Goal: Task Accomplishment & Management: Complete application form

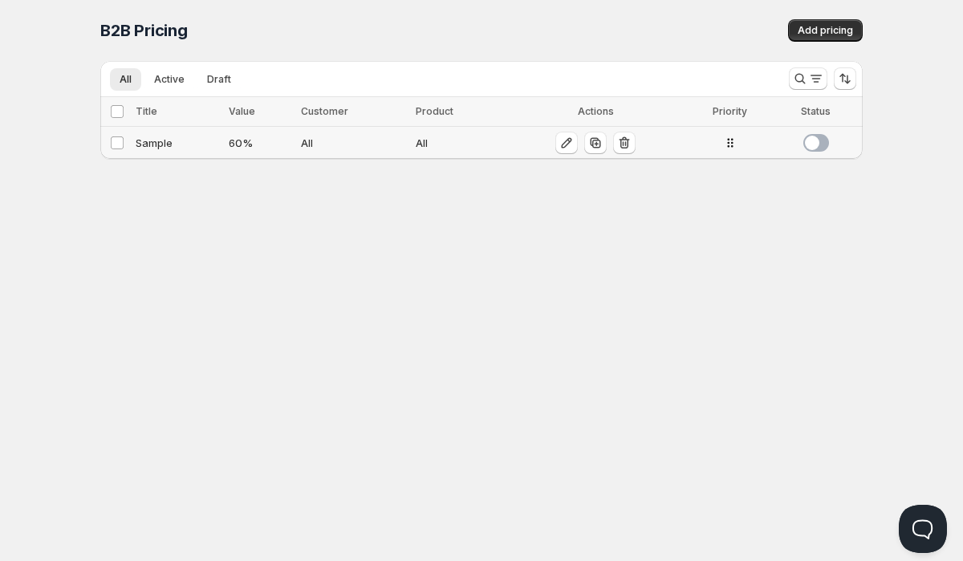
click at [164, 141] on div "Sample" at bounding box center [177, 143] width 83 height 16
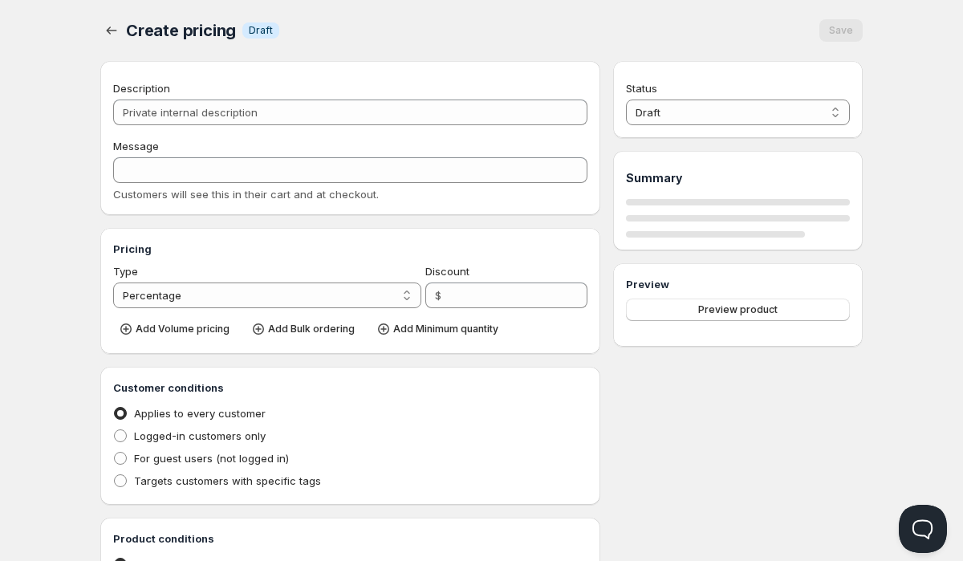
type input "Sample"
type input "SAMPLE"
type input "60"
radio input "true"
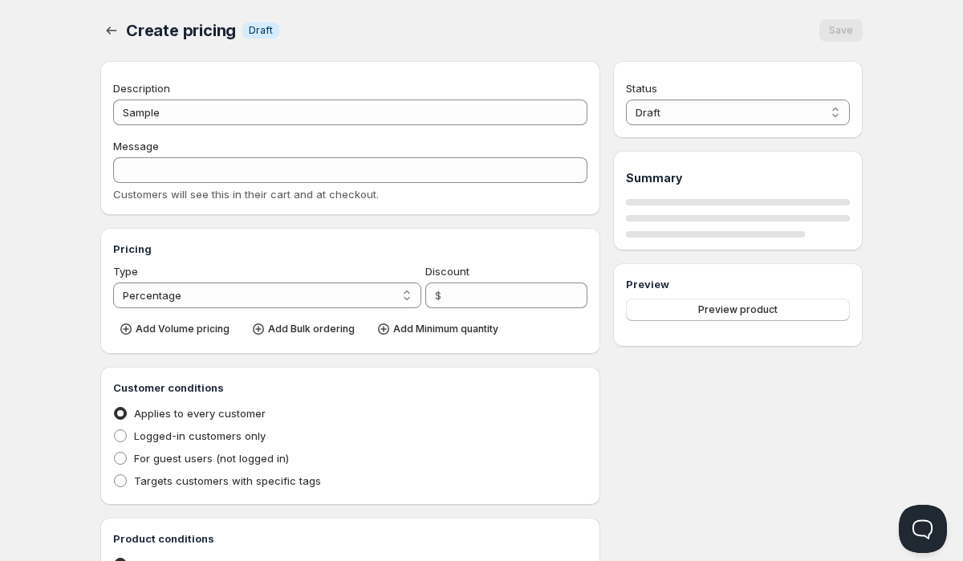
checkbox input "true"
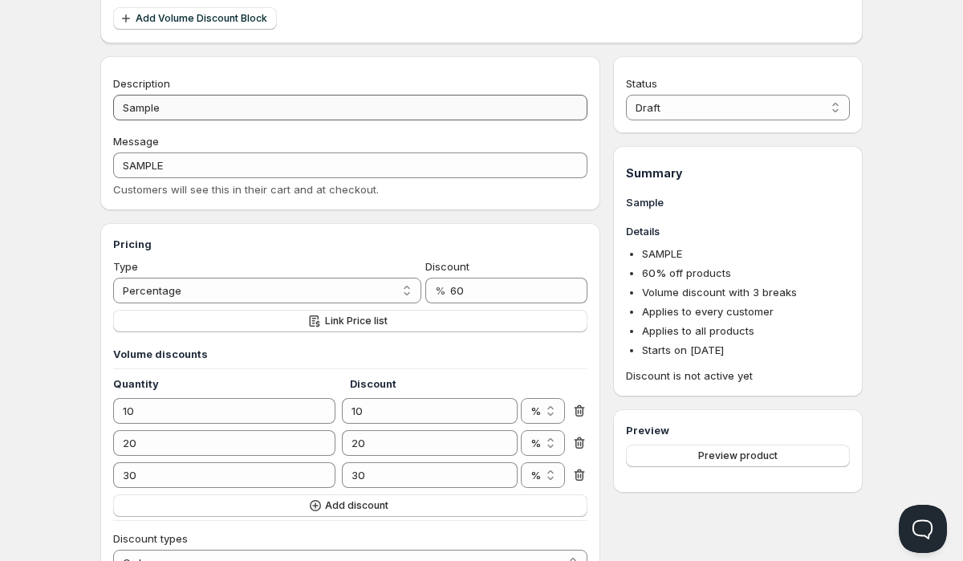
scroll to position [123, 0]
click at [347, 313] on button "Link Price list" at bounding box center [350, 319] width 474 height 22
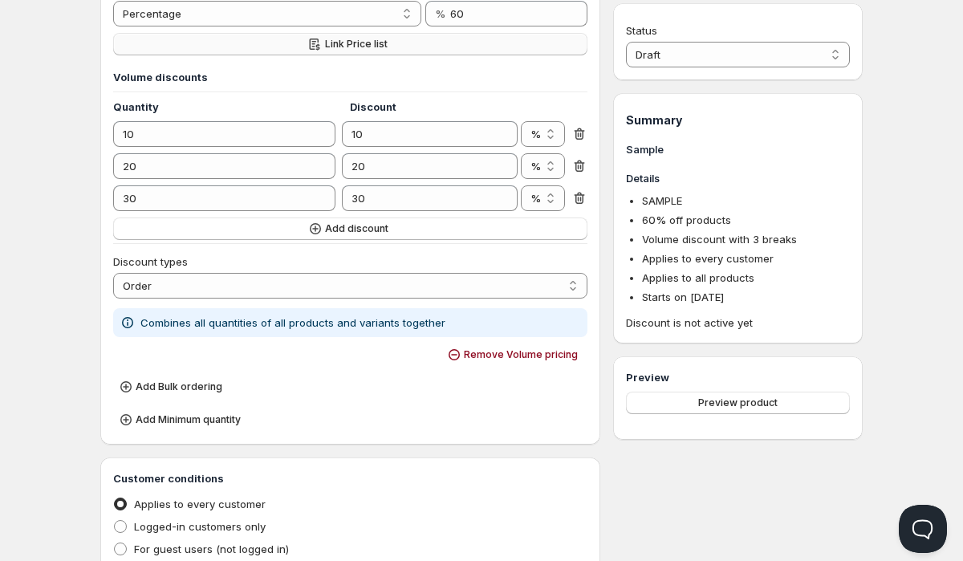
scroll to position [408, 0]
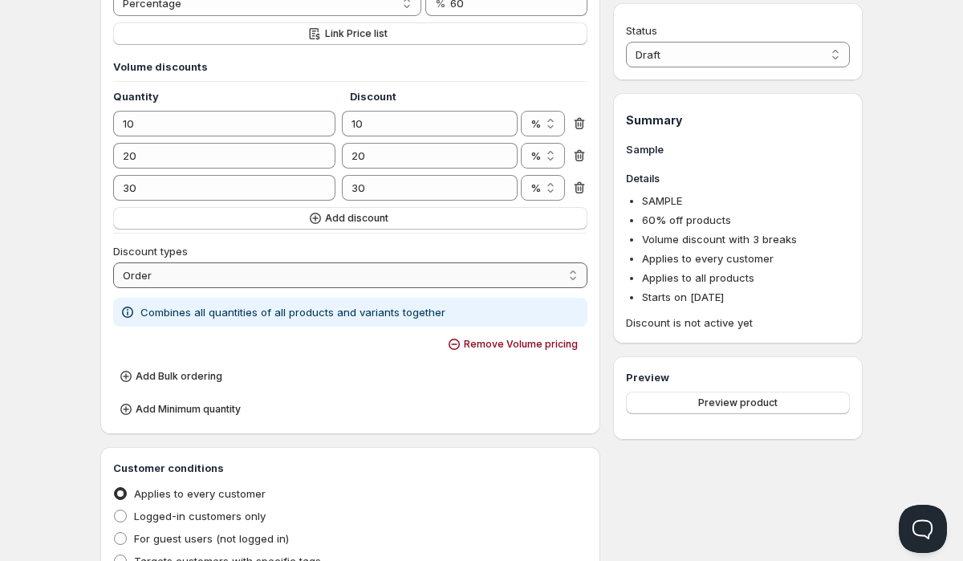
click at [487, 276] on select "Order Product Variant Item" at bounding box center [350, 275] width 474 height 26
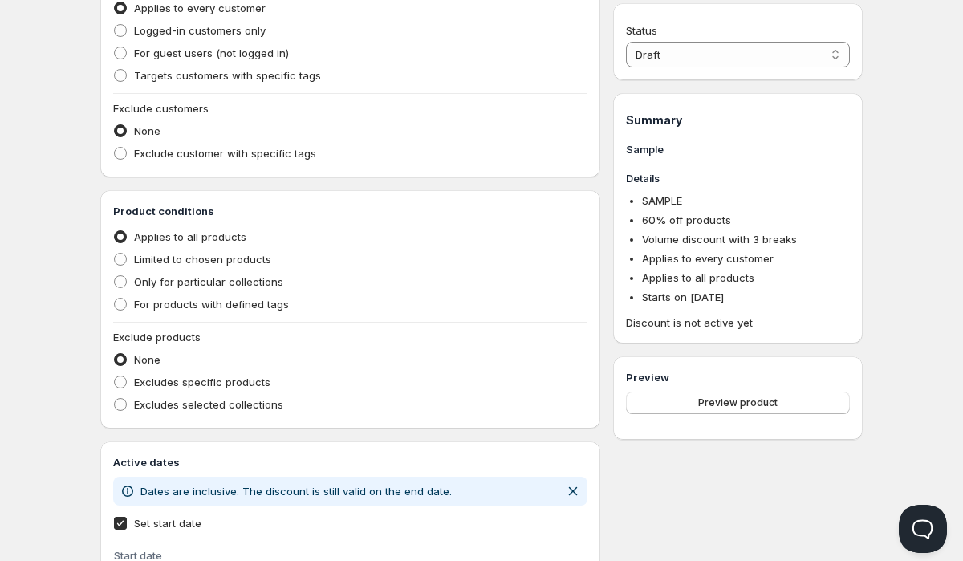
scroll to position [896, 0]
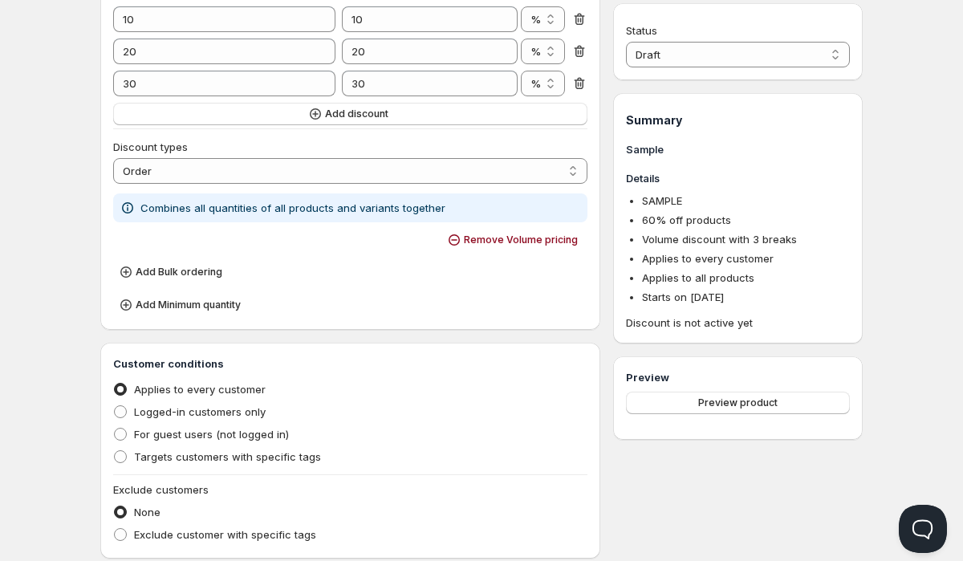
scroll to position [466, 0]
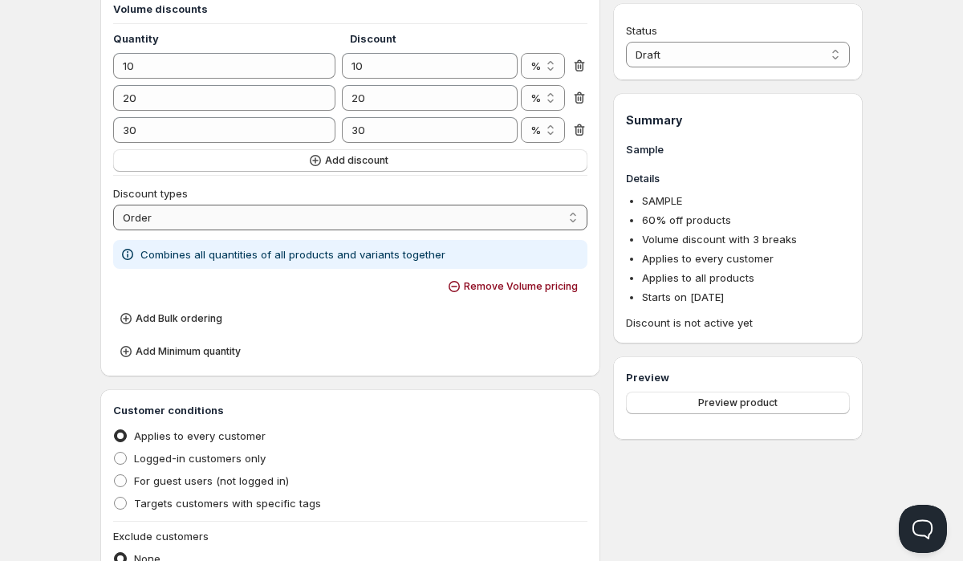
click at [244, 211] on select "Order Product Variant Item" at bounding box center [350, 218] width 474 height 26
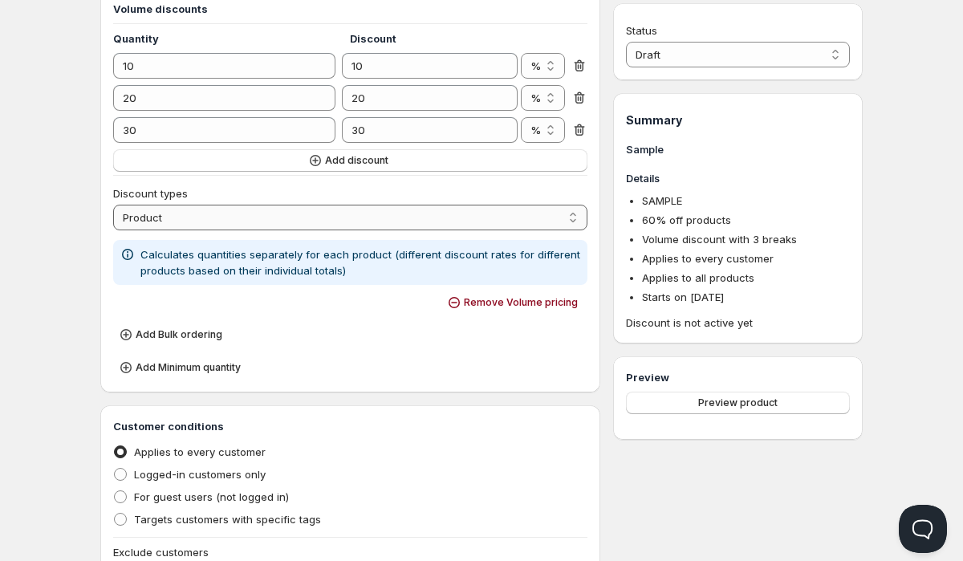
click at [250, 217] on select "Order Product Variant Item" at bounding box center [350, 218] width 474 height 26
click at [252, 219] on select "Order Product Variant Item" at bounding box center [350, 218] width 474 height 26
click at [297, 224] on select "Order Product Variant Item" at bounding box center [350, 218] width 474 height 26
click at [395, 210] on select "Order Product Variant Item" at bounding box center [350, 218] width 474 height 26
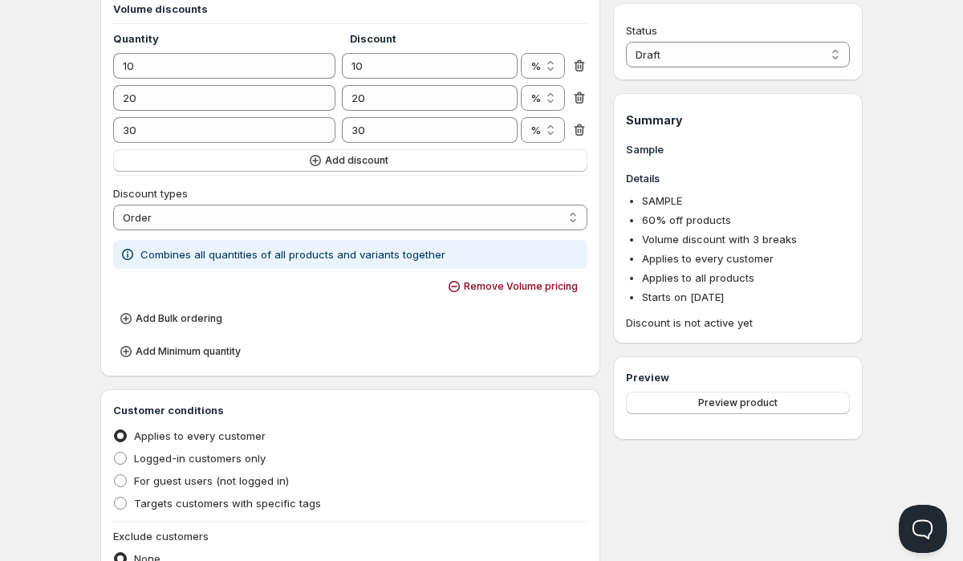
click at [65, 347] on div "Home Pricing Price lists Checkout Forms Submissions Settings Features Plans Sam…" at bounding box center [481, 322] width 963 height 1577
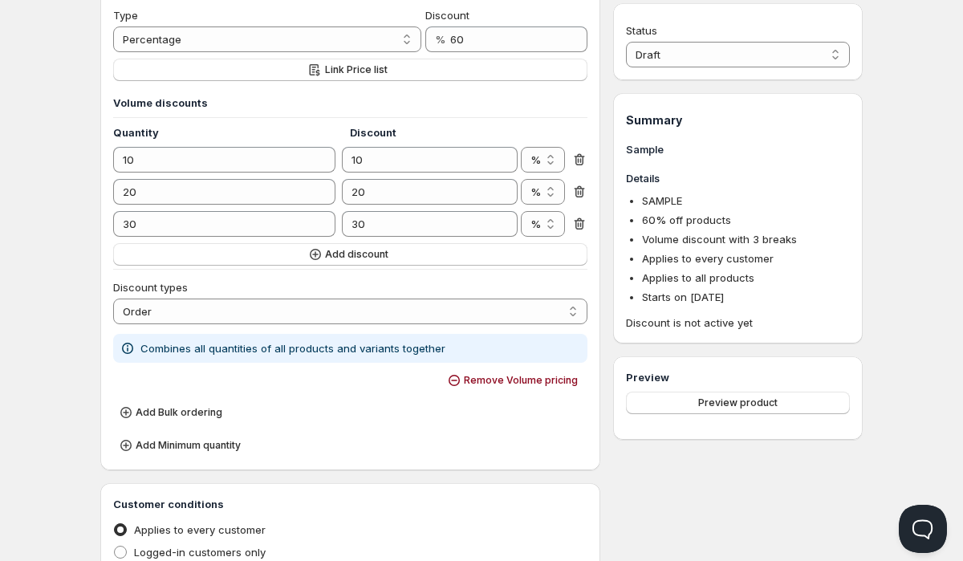
scroll to position [356, 0]
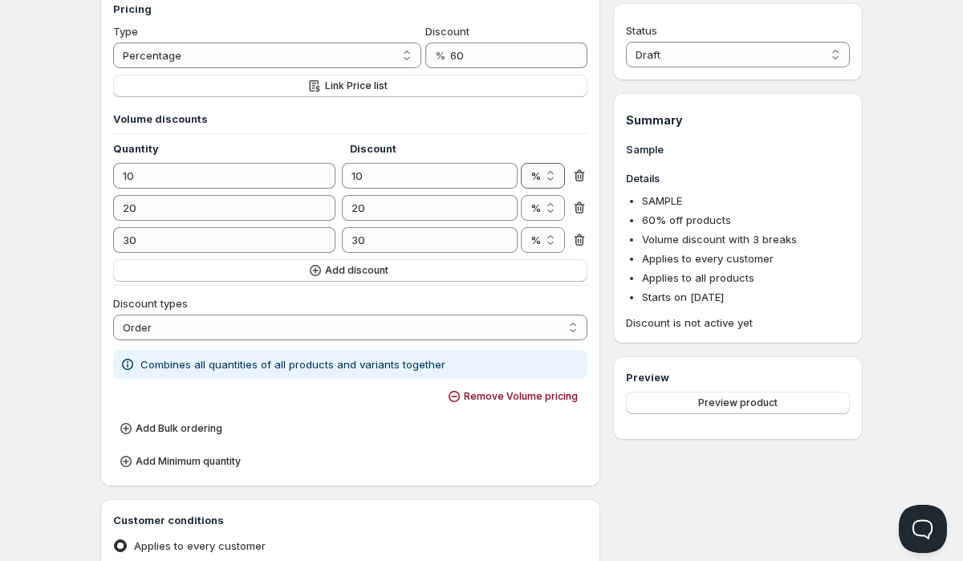
click at [538, 177] on select "% $" at bounding box center [543, 176] width 44 height 26
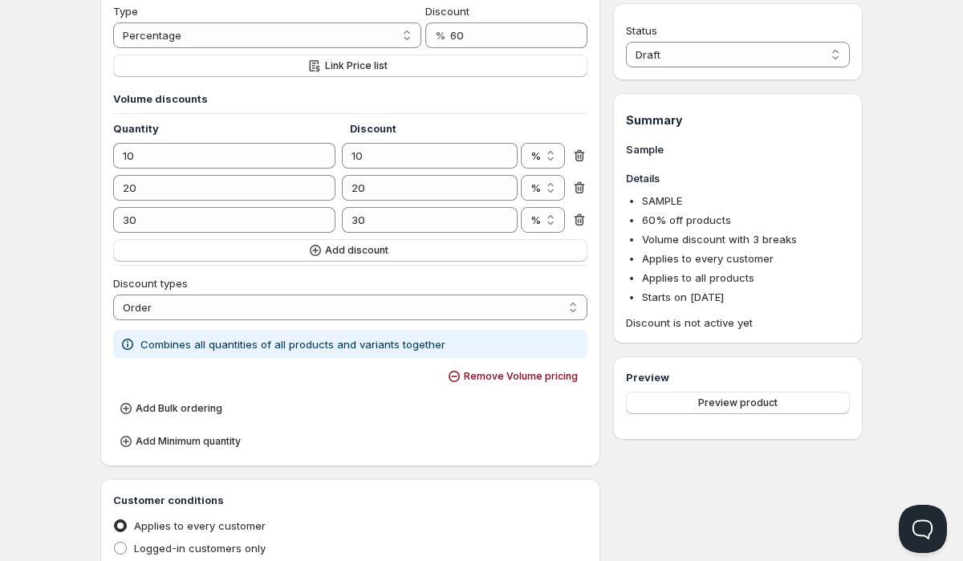
scroll to position [378, 0]
click at [294, 305] on select "Order Product Variant Item" at bounding box center [350, 306] width 474 height 26
click at [264, 343] on p "Combines all quantities of all products and variants together" at bounding box center [292, 343] width 305 height 16
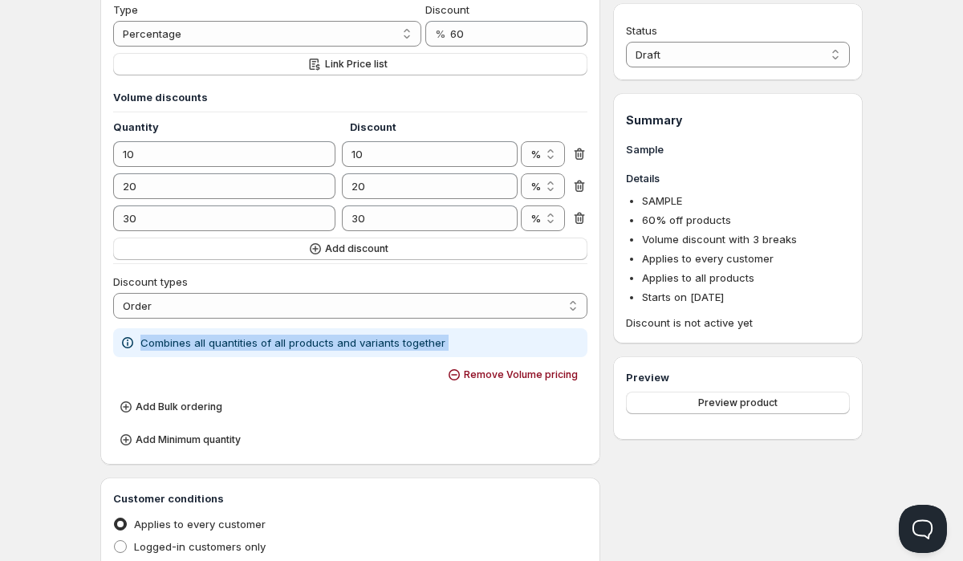
click at [264, 343] on p "Combines all quantities of all products and variants together" at bounding box center [292, 343] width 305 height 16
click at [279, 307] on select "Order Product Variant Item" at bounding box center [350, 306] width 474 height 26
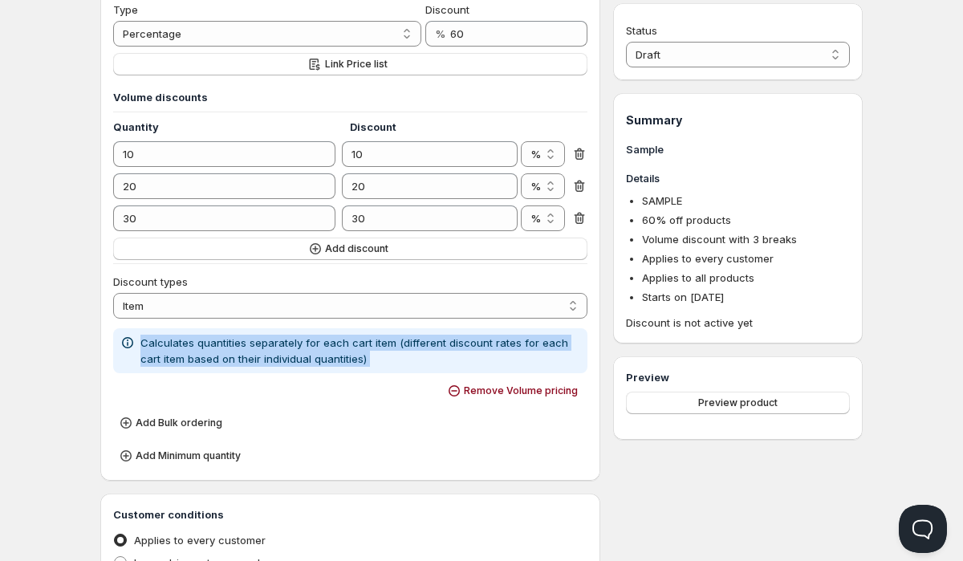
click at [263, 356] on p "Calculates quantities separately for each cart item (different discount rates f…" at bounding box center [360, 351] width 441 height 32
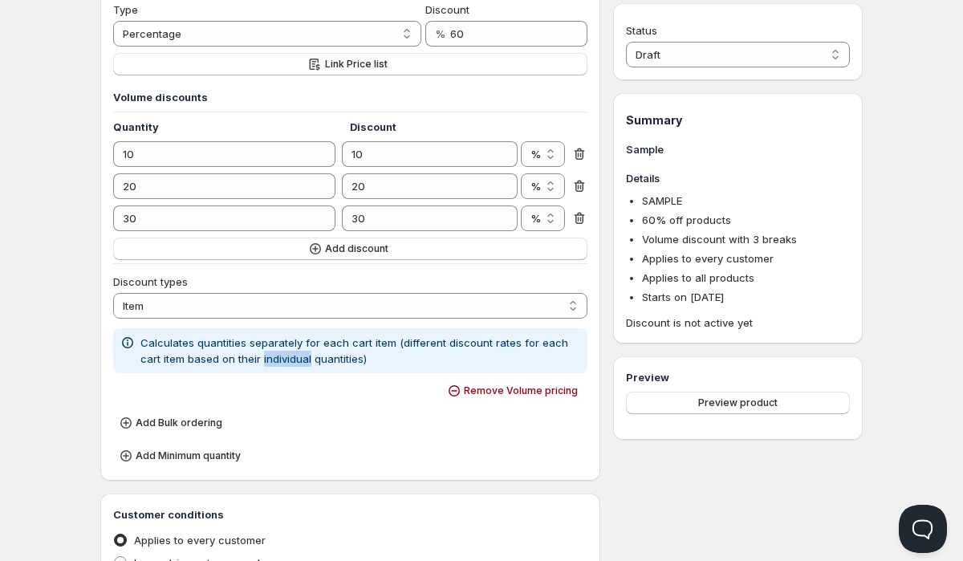
click at [263, 356] on p "Calculates quantities separately for each cart item (different discount rates f…" at bounding box center [360, 351] width 441 height 32
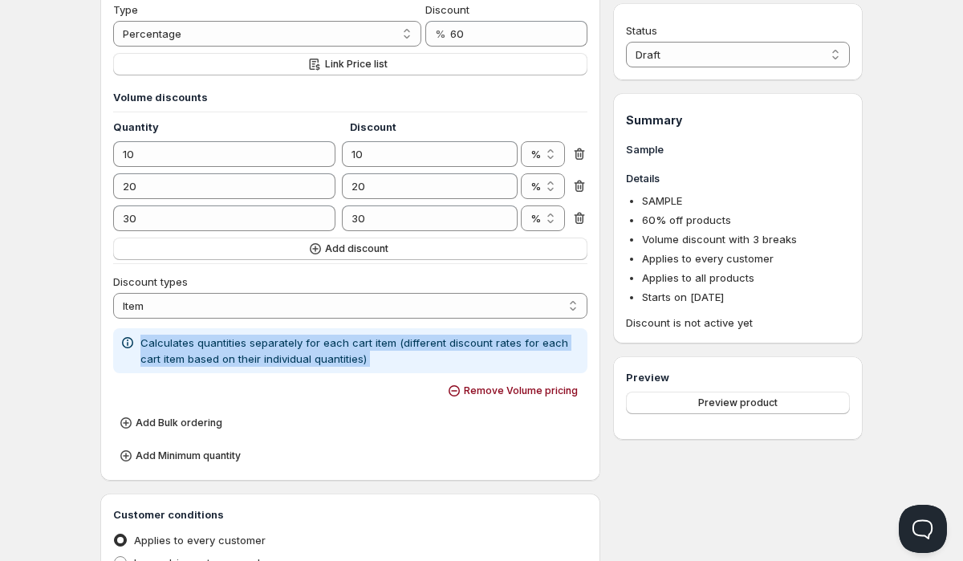
click at [263, 356] on p "Calculates quantities separately for each cart item (different discount rates f…" at bounding box center [360, 351] width 441 height 32
click at [299, 306] on select "Order Product Variant Item" at bounding box center [350, 306] width 474 height 26
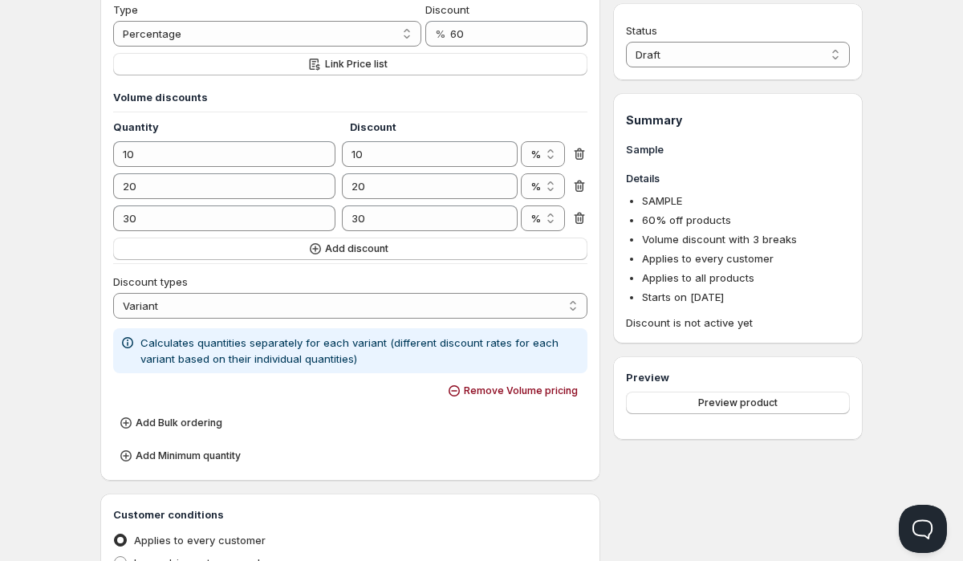
click at [55, 398] on div "Home Pricing Price lists Checkout Forms Submissions Settings Features Plans Sam…" at bounding box center [481, 419] width 963 height 1594
click at [213, 310] on select "Order Product Variant Item" at bounding box center [350, 306] width 474 height 26
click at [215, 310] on select "Order Product Variant Item" at bounding box center [350, 306] width 474 height 26
click at [214, 294] on select "Order Product Variant Item" at bounding box center [350, 306] width 474 height 26
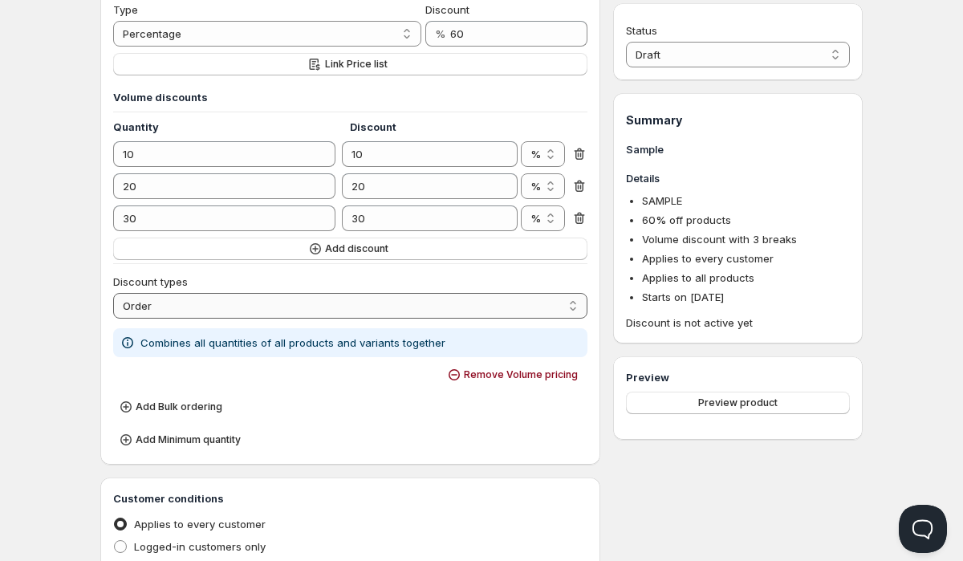
click at [207, 306] on select "Order Product Variant Item" at bounding box center [350, 306] width 474 height 26
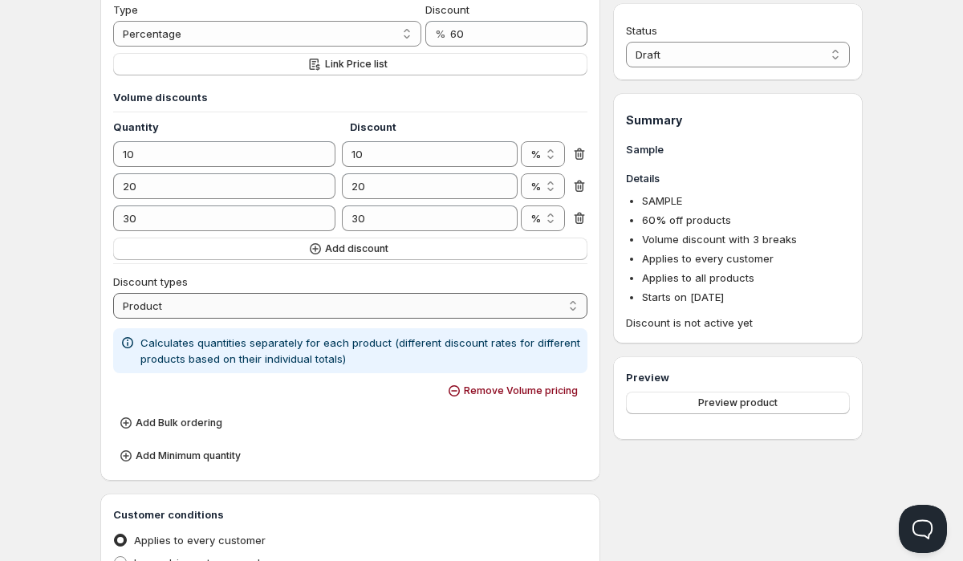
click at [257, 307] on select "Order Product Variant Item" at bounding box center [350, 306] width 474 height 26
click at [294, 345] on p "Calculates quantities separately for each cart item (different discount rates f…" at bounding box center [360, 351] width 441 height 32
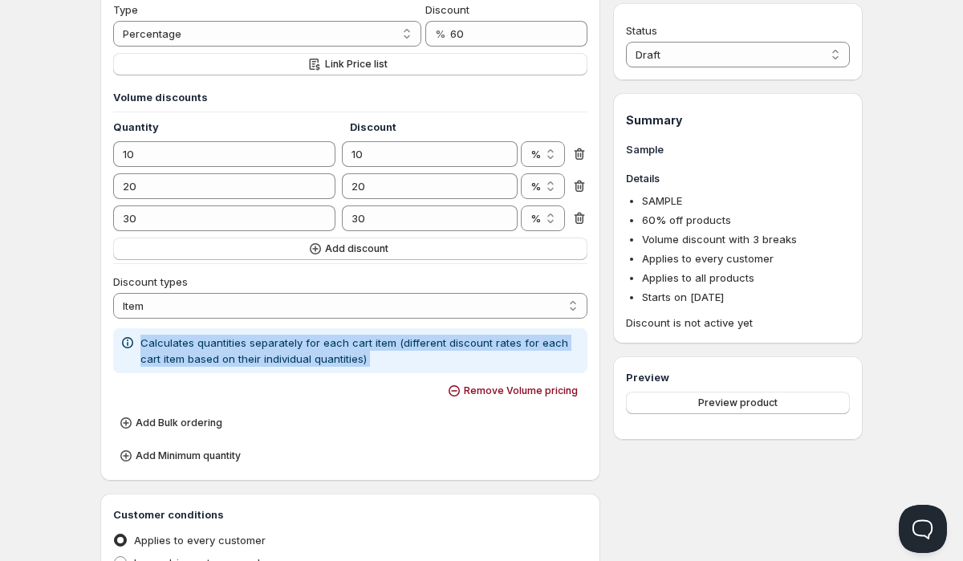
click at [294, 345] on p "Calculates quantities separately for each cart item (different discount rates f…" at bounding box center [360, 351] width 441 height 32
copy div "Calculates quantities separately for each cart item (different discount rates f…"
click at [218, 301] on select "Order Product Variant Item" at bounding box center [350, 306] width 474 height 26
click at [170, 343] on p "Calculates quantities separately for each variant (different discount rates for…" at bounding box center [360, 351] width 441 height 32
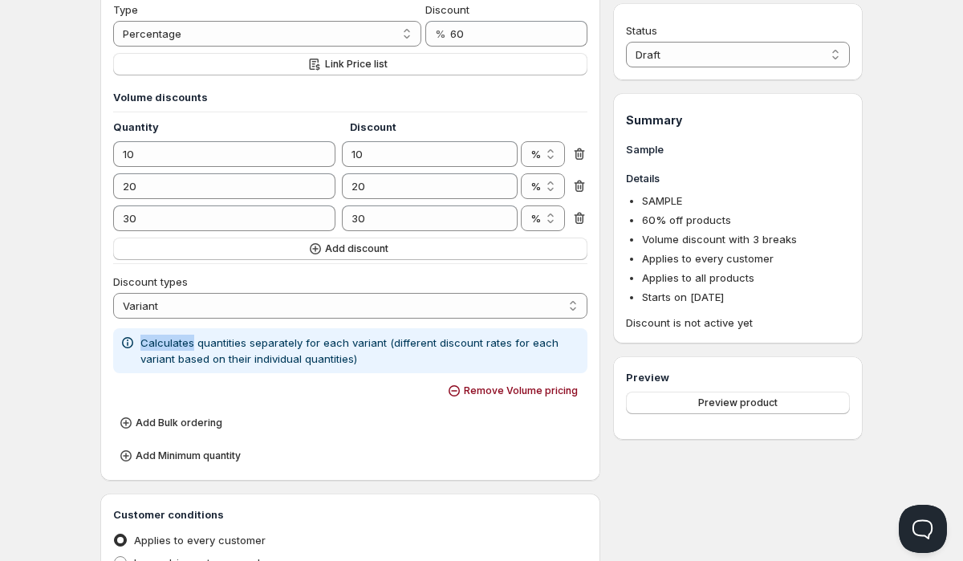
click at [170, 343] on p "Calculates quantities separately for each variant (different discount rates for…" at bounding box center [360, 351] width 441 height 32
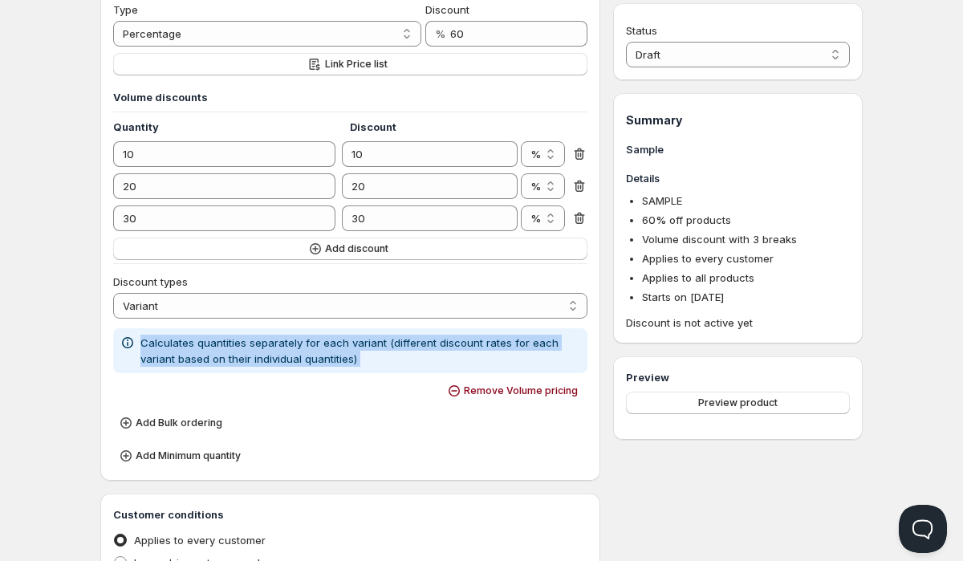
click at [170, 343] on p "Calculates quantities separately for each variant (different discount rates for…" at bounding box center [360, 351] width 441 height 32
click at [201, 309] on select "Order Product Variant Item" at bounding box center [350, 306] width 474 height 26
click at [242, 300] on select "Order Product Variant Item" at bounding box center [350, 306] width 474 height 26
click at [325, 304] on select "Order Product Variant Item" at bounding box center [350, 306] width 474 height 26
click at [271, 351] on p "Calculates quantities separately for each product (different discount rates for…" at bounding box center [360, 351] width 441 height 32
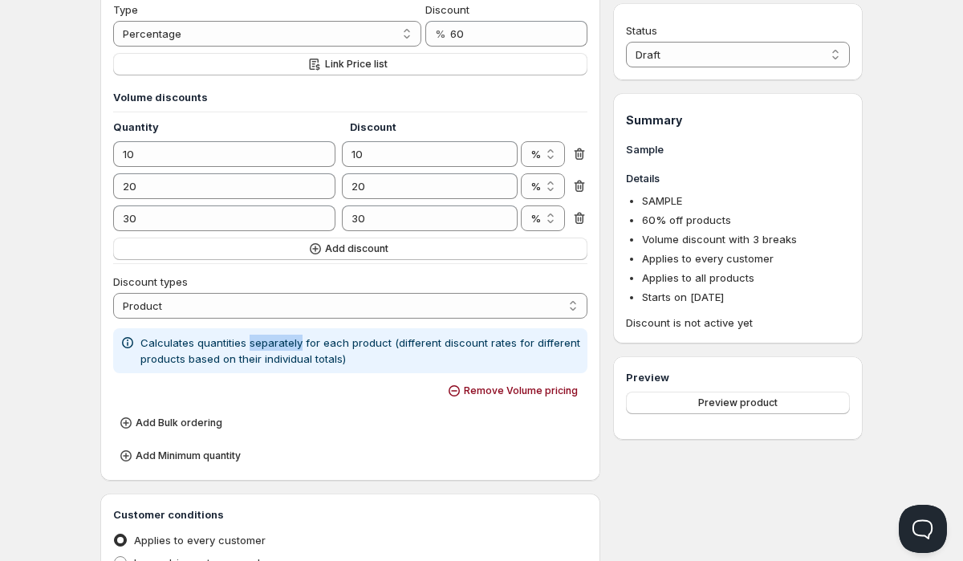
click at [271, 351] on p "Calculates quantities separately for each product (different discount rates for…" at bounding box center [360, 351] width 441 height 32
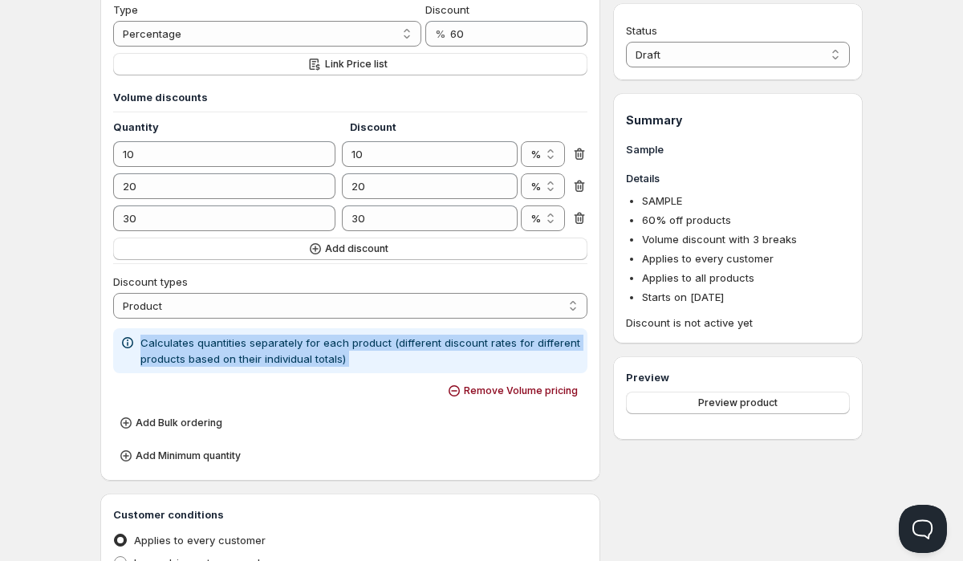
click at [271, 351] on p "Calculates quantities separately for each product (different discount rates for…" at bounding box center [360, 351] width 441 height 32
click at [217, 307] on select "Order Product Variant Item" at bounding box center [350, 306] width 474 height 26
select select "1"
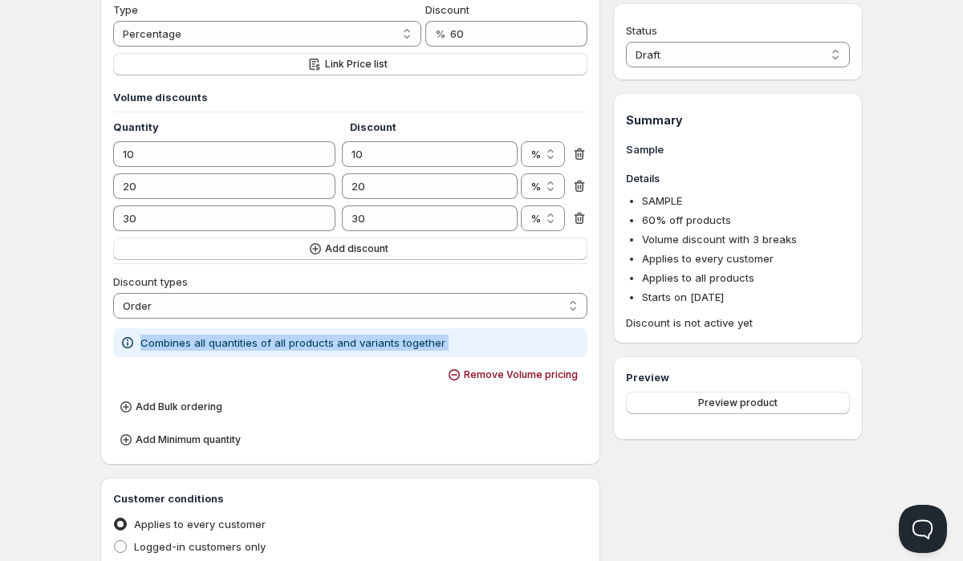
click at [227, 344] on p "Combines all quantities of all products and variants together" at bounding box center [292, 343] width 305 height 16
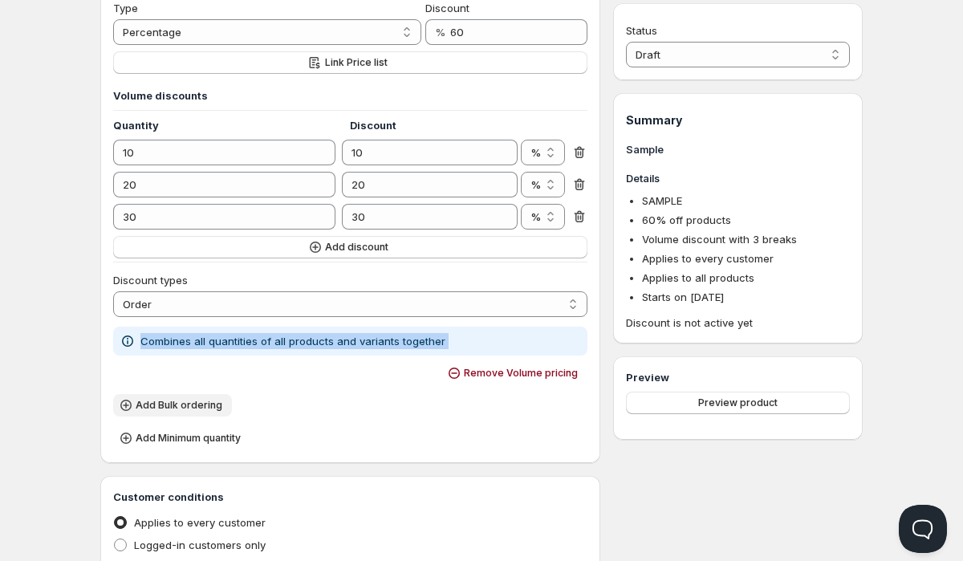
click at [203, 403] on span "Add Bulk ordering" at bounding box center [179, 405] width 87 height 13
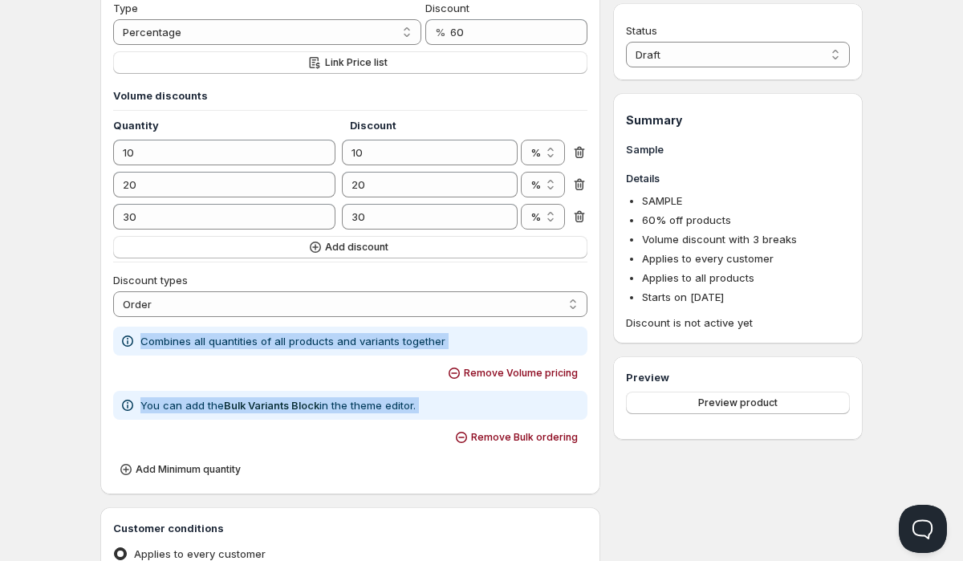
click at [186, 434] on div "Remove Bulk ordering" at bounding box center [350, 437] width 474 height 22
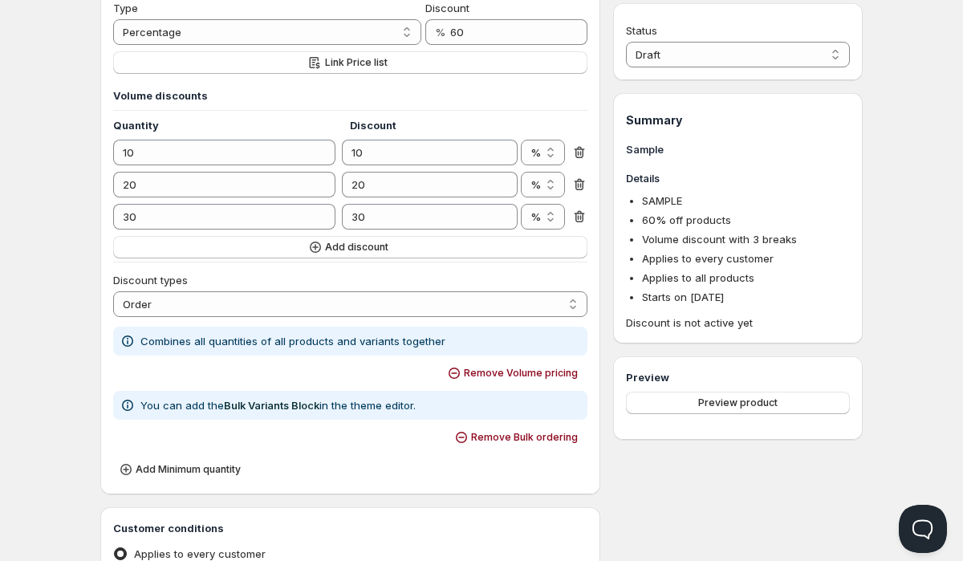
click at [340, 402] on p "You can add the Bulk Variants Block in the theme editor." at bounding box center [277, 405] width 275 height 16
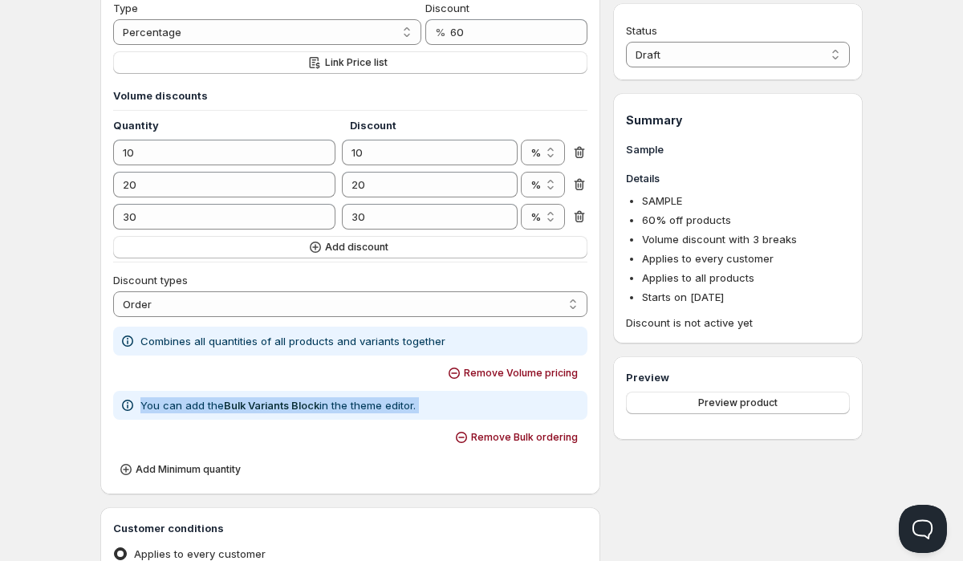
click at [340, 402] on p "You can add the Bulk Variants Block in the theme editor." at bounding box center [277, 405] width 275 height 16
copy div "You can add the Bulk Variants Block in the theme editor. Remove Bulk ordering A…"
click at [370, 405] on p "You can add the Bulk Variants Block in the theme editor." at bounding box center [277, 405] width 275 height 16
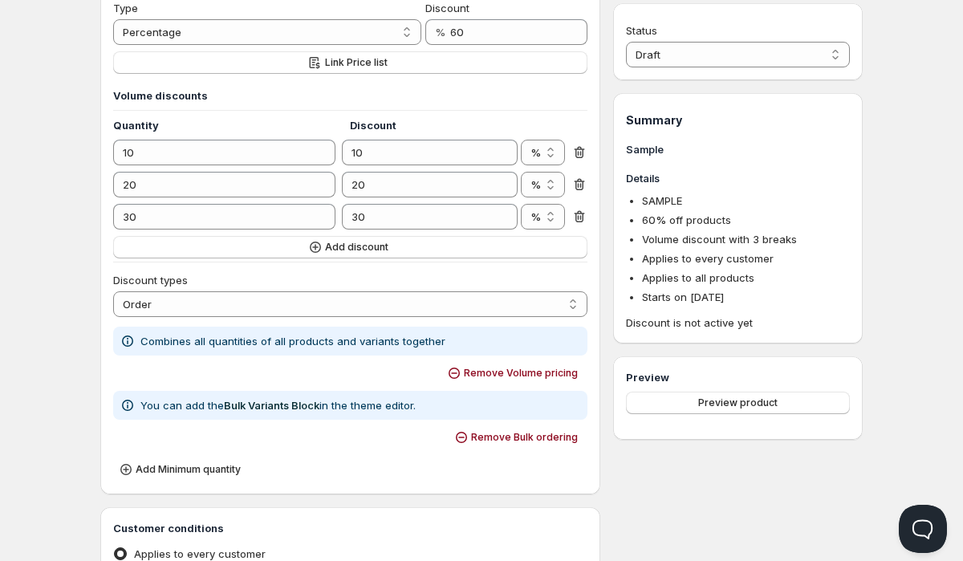
click at [680, 441] on div "Status Draft Active Draft Summary Sample Details SAMPLE 60 % off products Volum…" at bounding box center [738, 493] width 250 height 1391
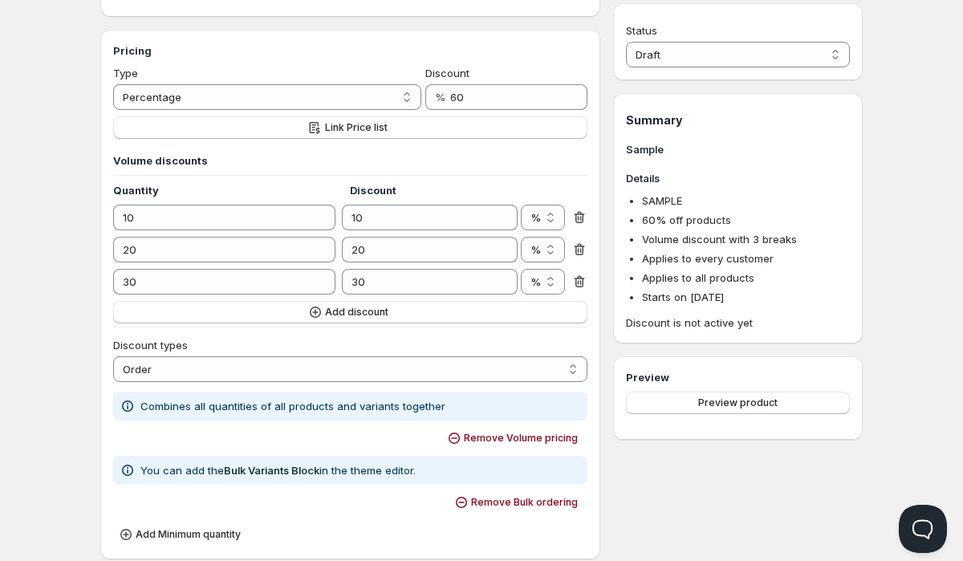
scroll to position [349, 0]
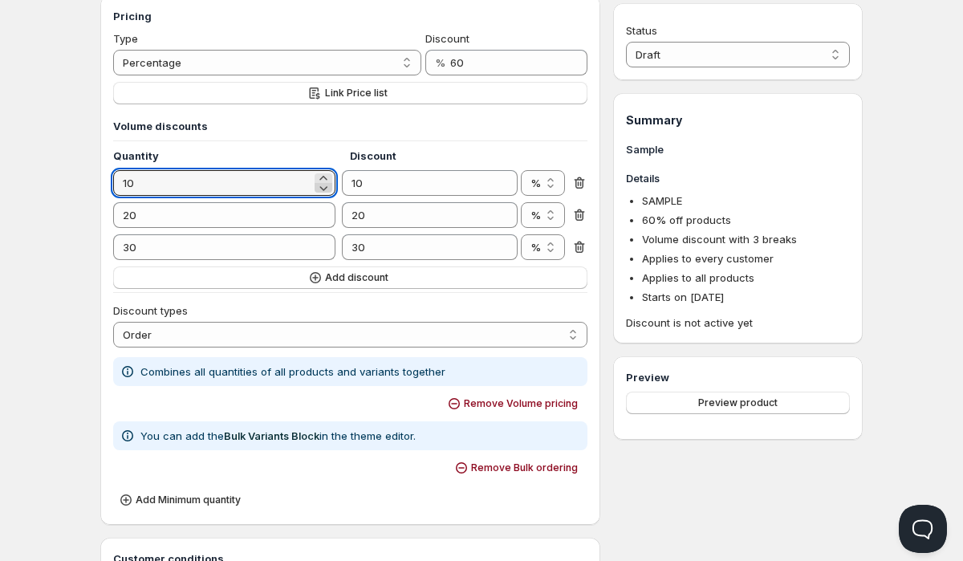
click at [325, 185] on icon at bounding box center [323, 188] width 16 height 16
click at [324, 177] on icon at bounding box center [323, 178] width 16 height 16
type input "10"
click at [276, 436] on link "Bulk Variants Block" at bounding box center [271, 435] width 95 height 13
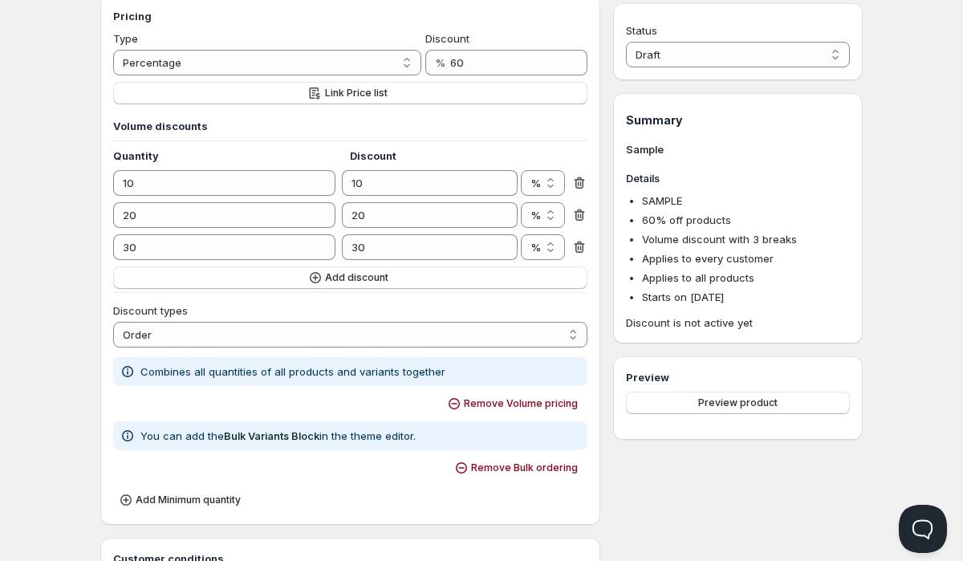
click at [442, 433] on div "You can add the Bulk Variants Block in the theme editor." at bounding box center [350, 436] width 461 height 16
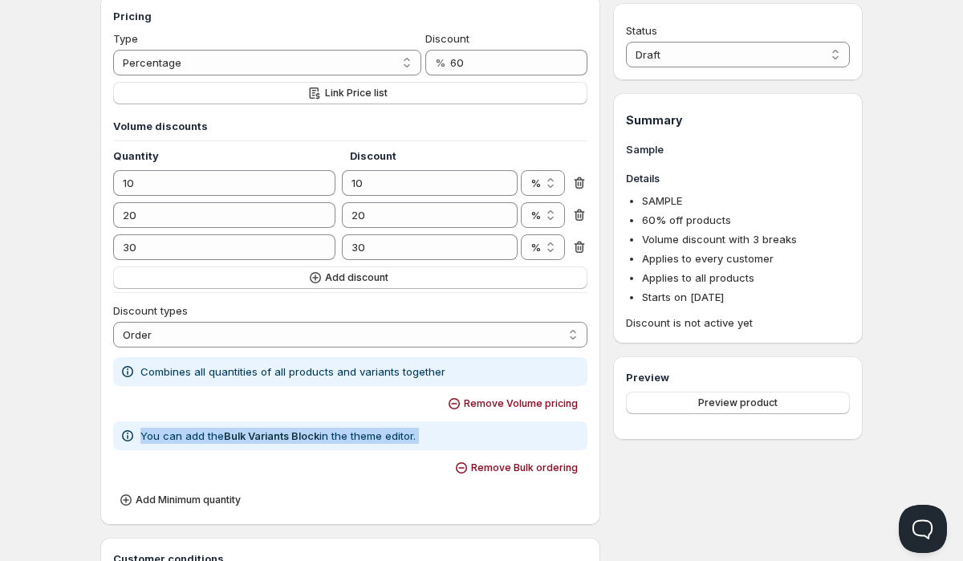
click at [442, 433] on div "You can add the Bulk Variants Block in the theme editor." at bounding box center [350, 436] width 461 height 16
copy div "You can add the Bulk Variants Block in the theme editor. Remove Bulk ordering A…"
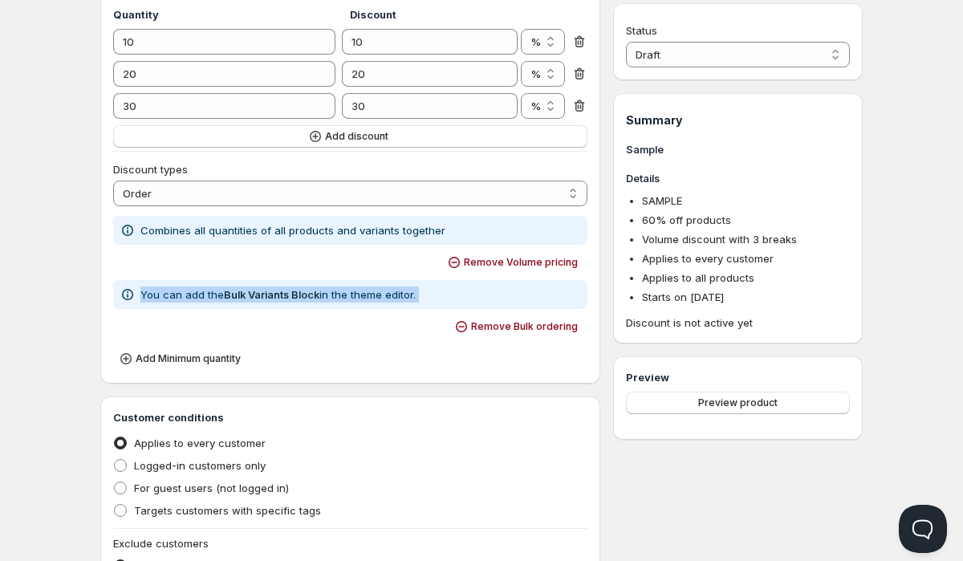
scroll to position [502, 0]
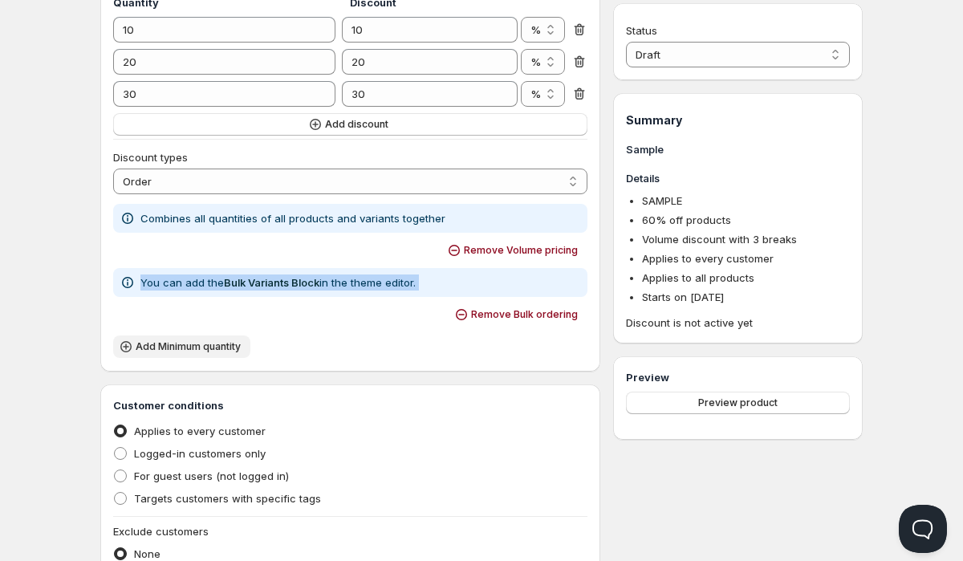
click at [233, 344] on span "Add Minimum quantity" at bounding box center [188, 346] width 105 height 13
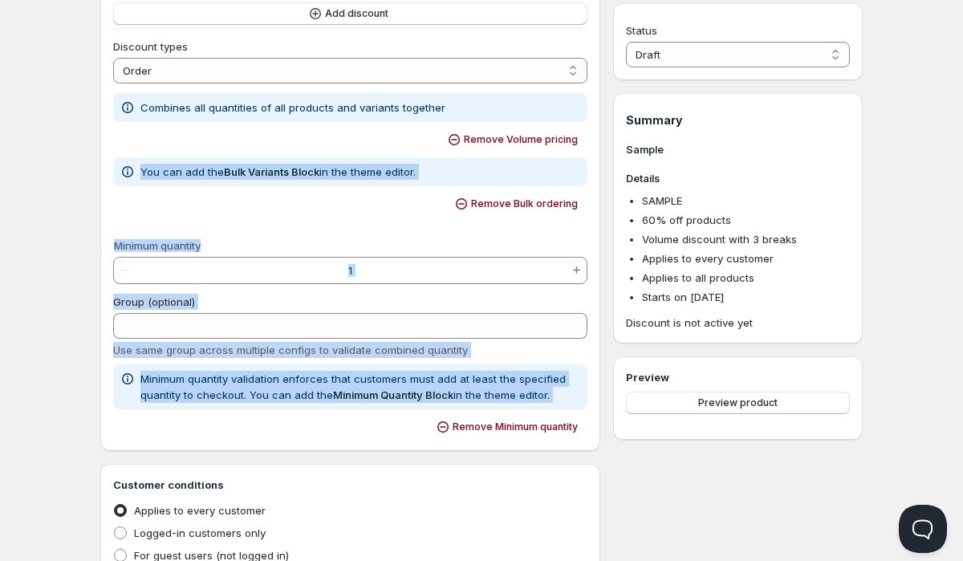
scroll to position [612, 0]
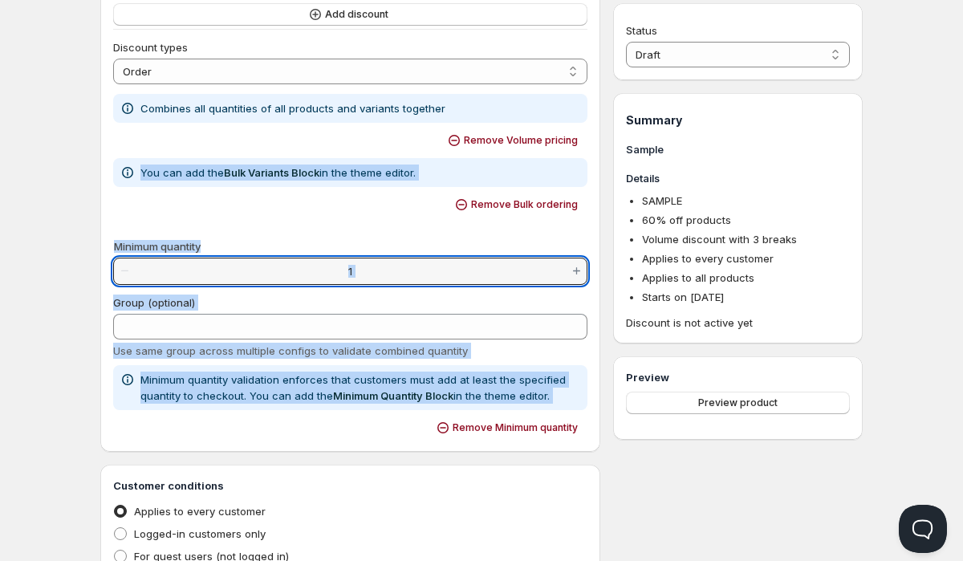
click at [243, 265] on input "1" at bounding box center [350, 271] width 431 height 26
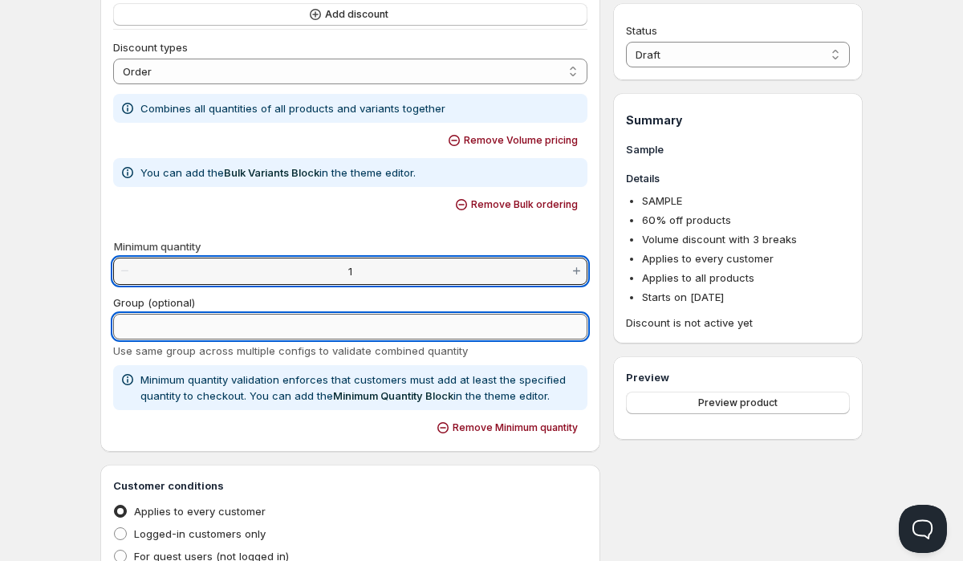
click at [238, 328] on input "Group (optional)" at bounding box center [350, 327] width 474 height 26
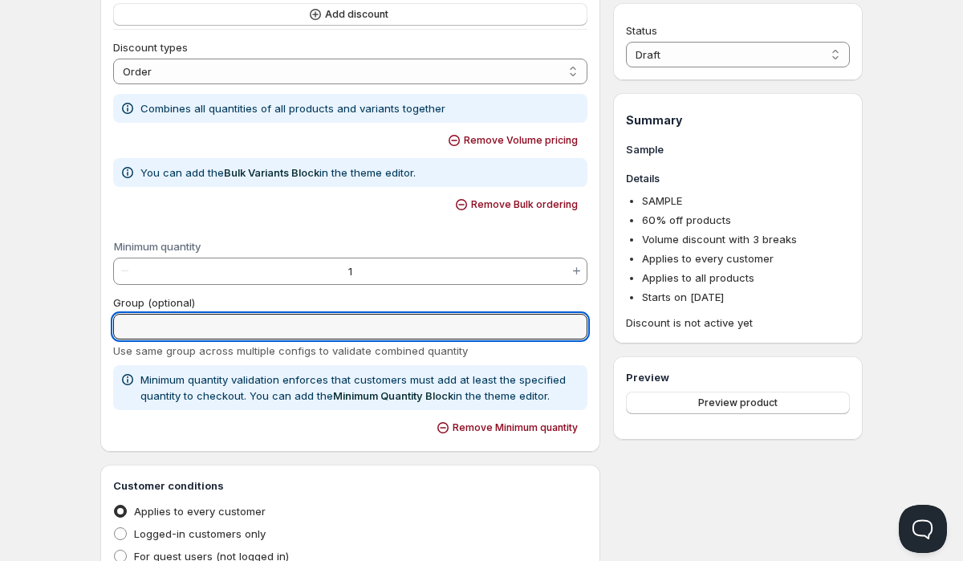
click at [71, 442] on div "Home Pricing Price lists Checkout Forms Submissions Settings Features Plans Sam…" at bounding box center [481, 287] width 963 height 1798
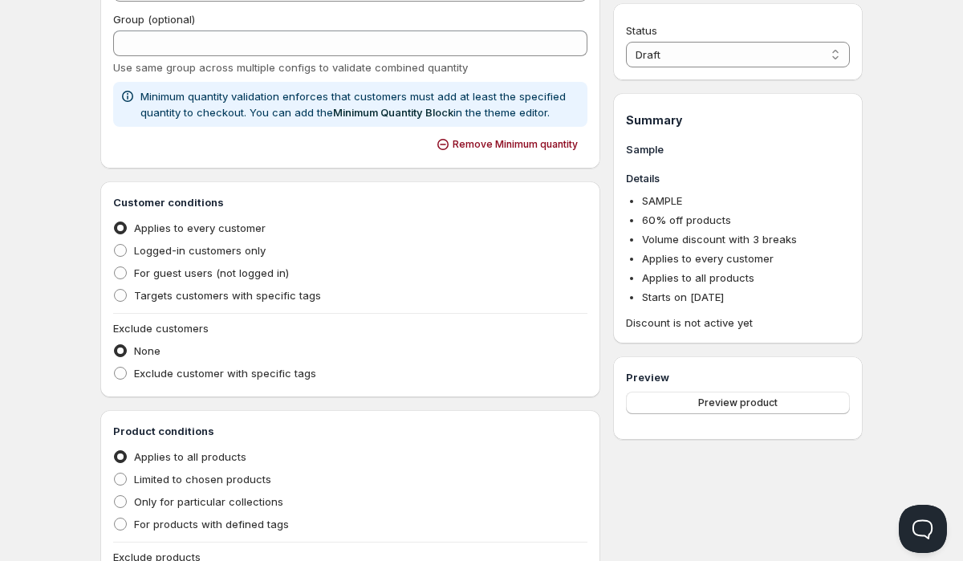
scroll to position [861, 0]
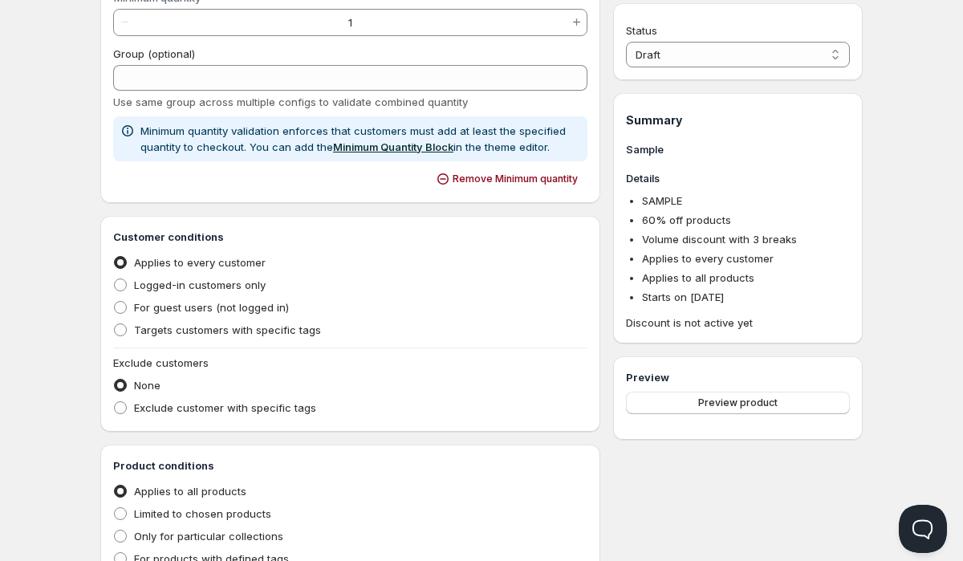
click at [386, 142] on link "Minimum Quantity Block" at bounding box center [393, 146] width 120 height 13
